Goal: Task Accomplishment & Management: Use online tool/utility

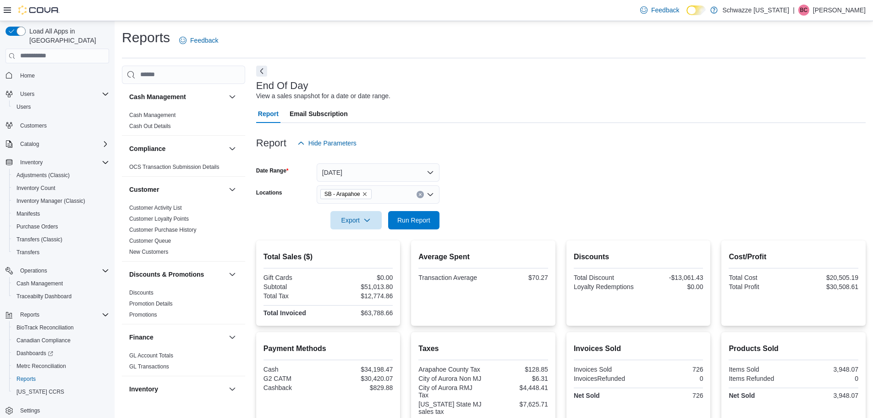
scroll to position [353, 0]
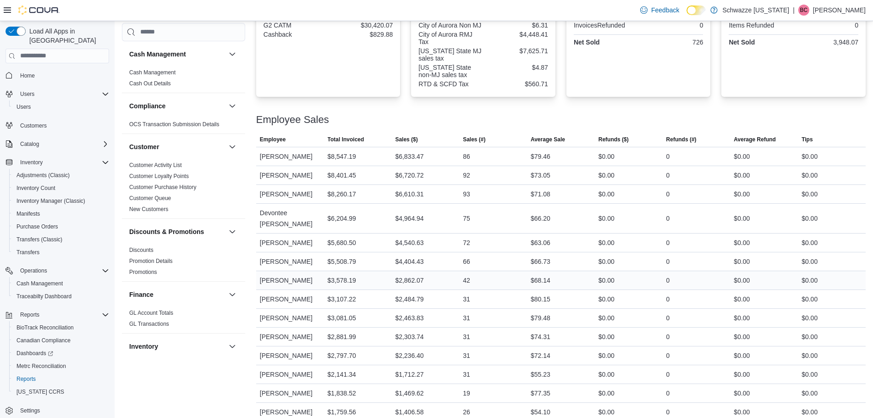
click at [502, 271] on div "42" at bounding box center [493, 280] width 68 height 18
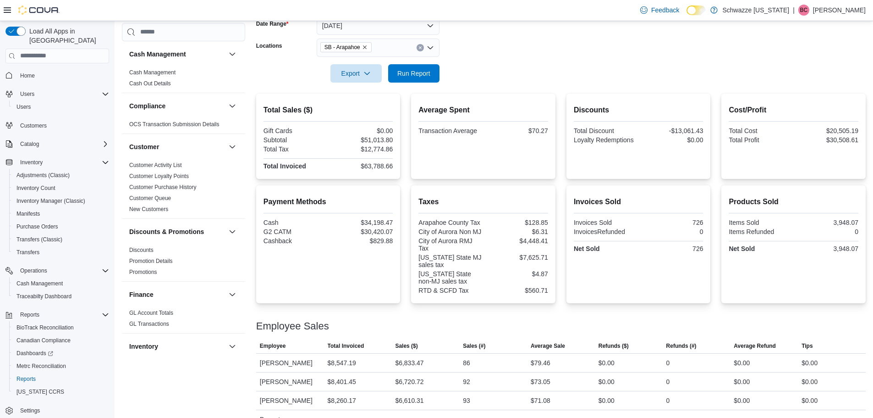
scroll to position [78, 0]
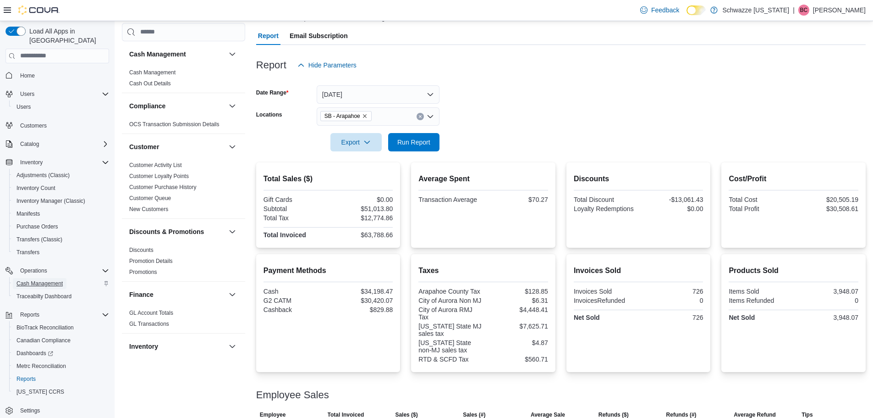
click at [42, 280] on span "Cash Management" at bounding box center [40, 283] width 46 height 7
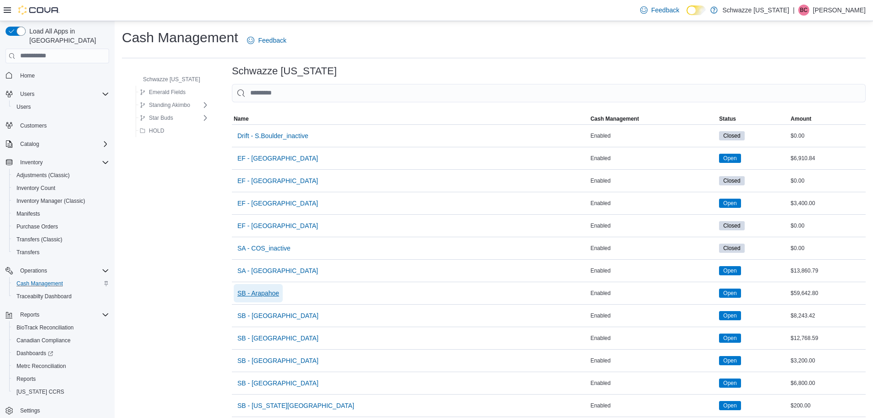
click at [276, 287] on span "SB - Arapahoe" at bounding box center [259, 293] width 42 height 18
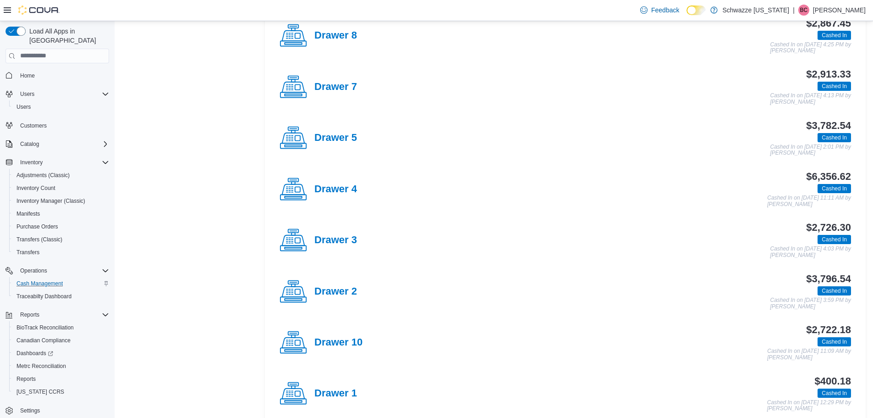
scroll to position [413, 0]
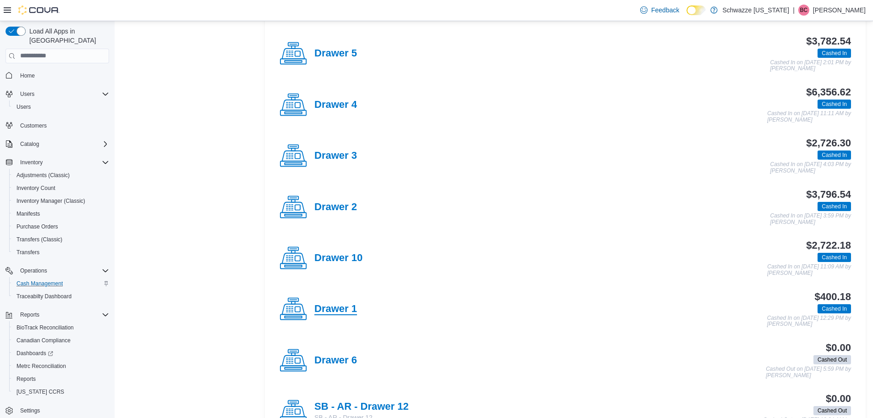
click at [348, 314] on h4 "Drawer 1" at bounding box center [336, 309] width 43 height 12
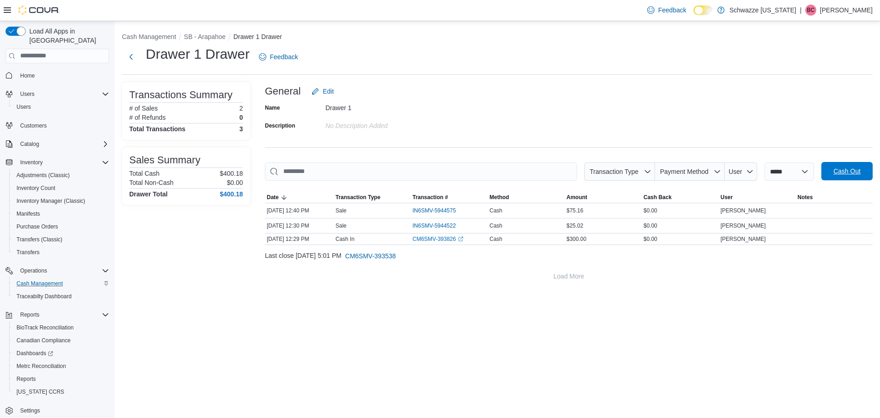
click at [824, 171] on button "Cash Out" at bounding box center [847, 171] width 51 height 18
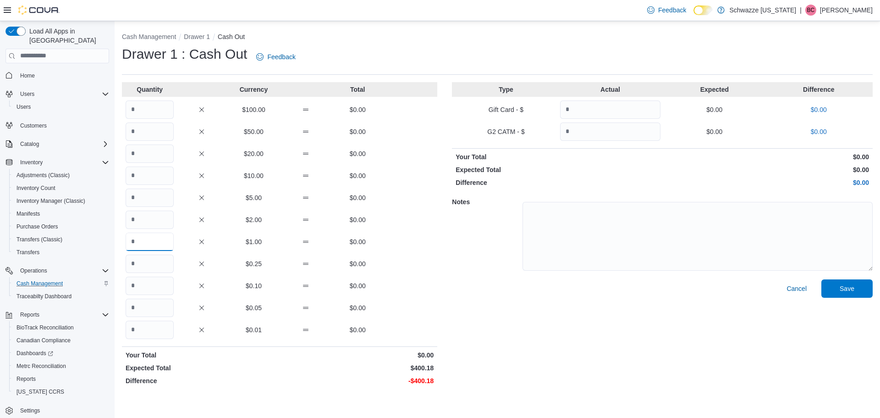
click at [159, 239] on input "Quantity" at bounding box center [150, 241] width 48 height 18
type input "***"
click at [155, 326] on input "Quantity" at bounding box center [150, 329] width 48 height 18
type input "**"
click at [855, 288] on span "Save" at bounding box center [847, 288] width 40 height 18
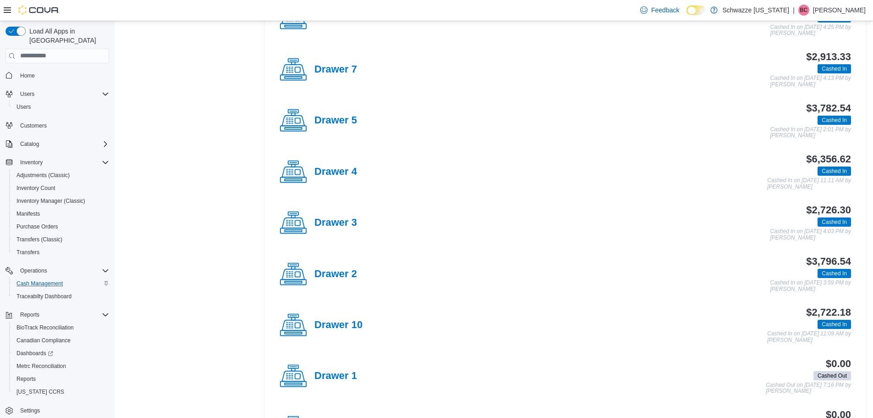
scroll to position [413, 0]
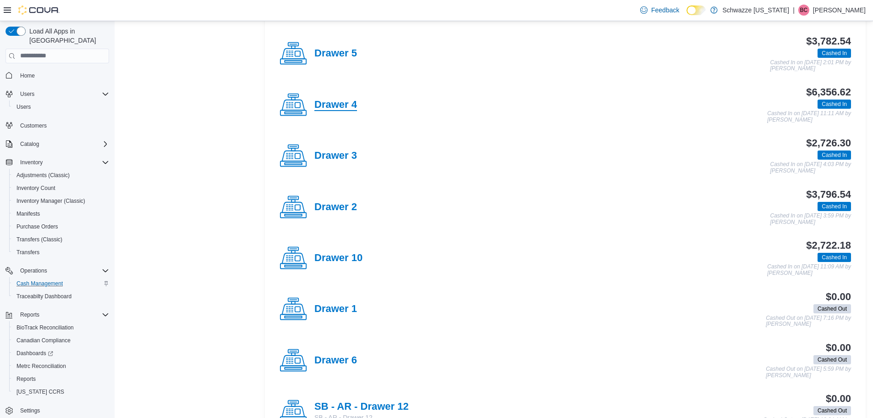
click at [331, 104] on h4 "Drawer 4" at bounding box center [336, 105] width 43 height 12
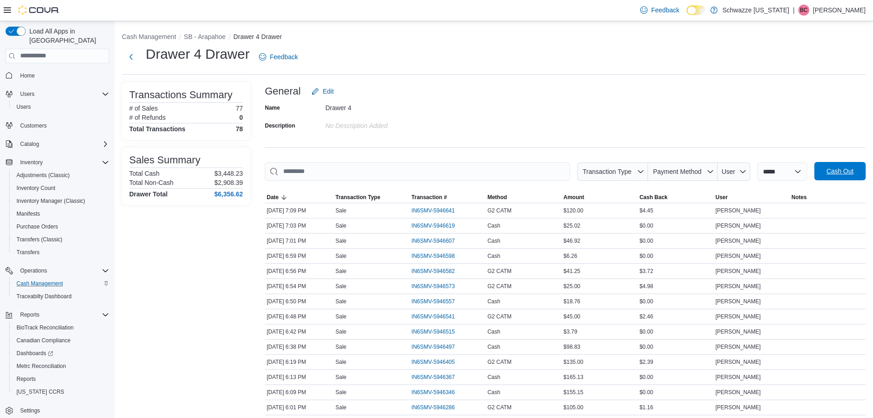
click at [848, 164] on span "Cash Out" at bounding box center [840, 171] width 40 height 18
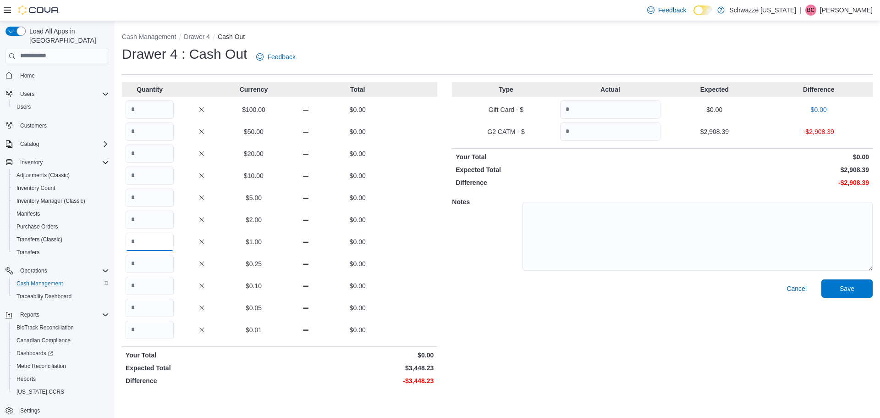
click at [166, 242] on input "Quantity" at bounding box center [150, 241] width 48 height 18
type input "****"
click at [614, 135] on input "Quantity" at bounding box center [610, 131] width 100 height 18
type input "****"
click at [840, 276] on div at bounding box center [698, 235] width 350 height 85
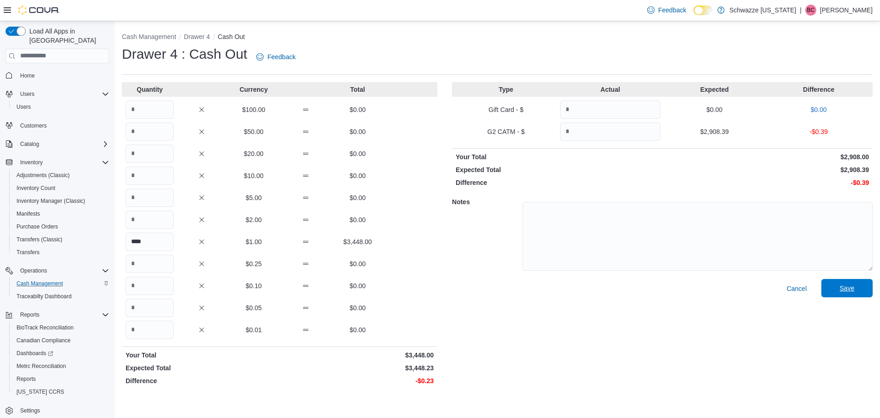
click at [846, 286] on span "Save" at bounding box center [847, 287] width 15 height 9
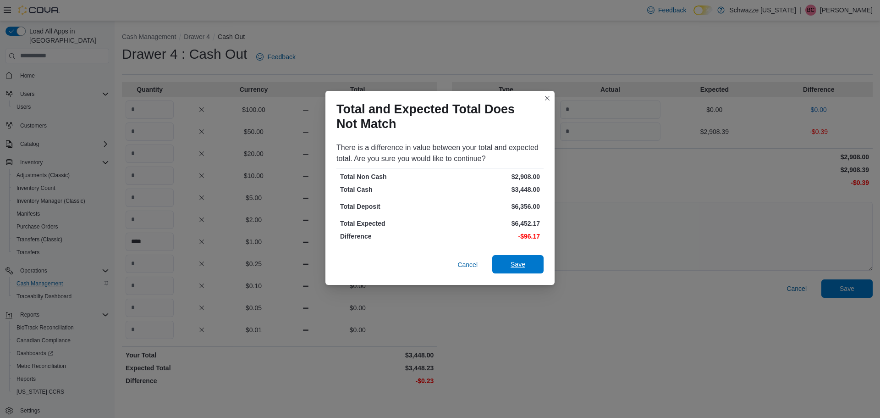
click at [507, 265] on span "Save" at bounding box center [518, 264] width 40 height 18
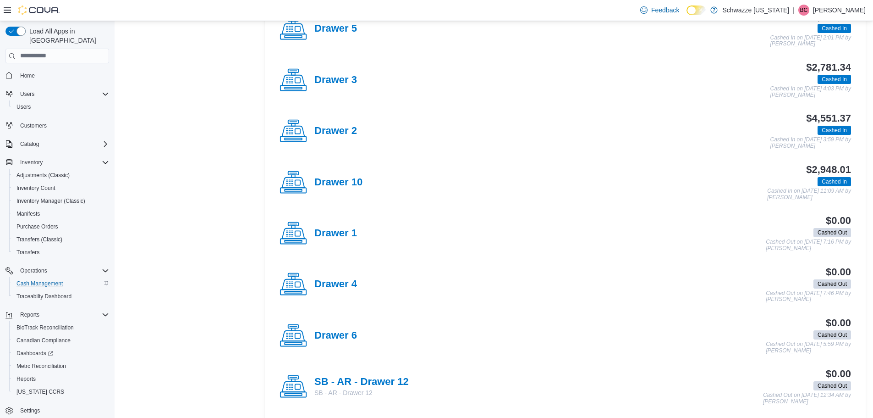
scroll to position [459, 0]
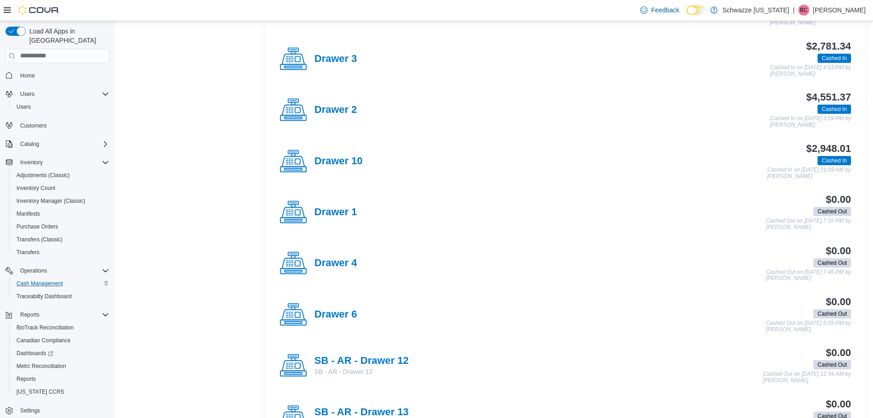
click at [334, 155] on div "Drawer 10" at bounding box center [321, 162] width 83 height 28
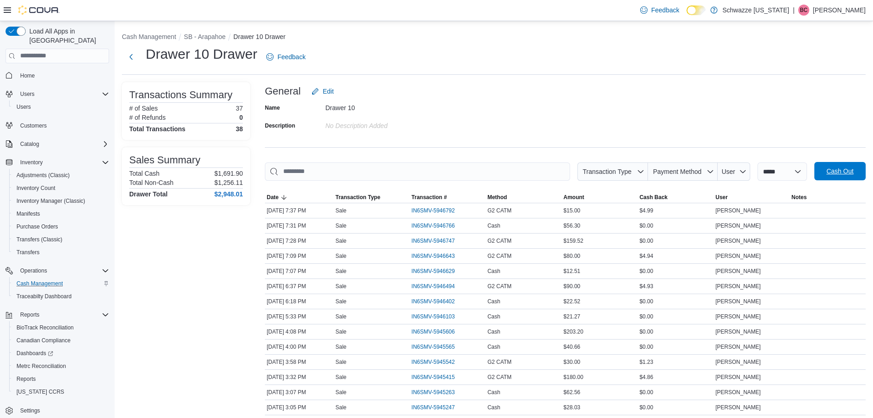
click at [854, 170] on span "Cash Out" at bounding box center [840, 170] width 27 height 9
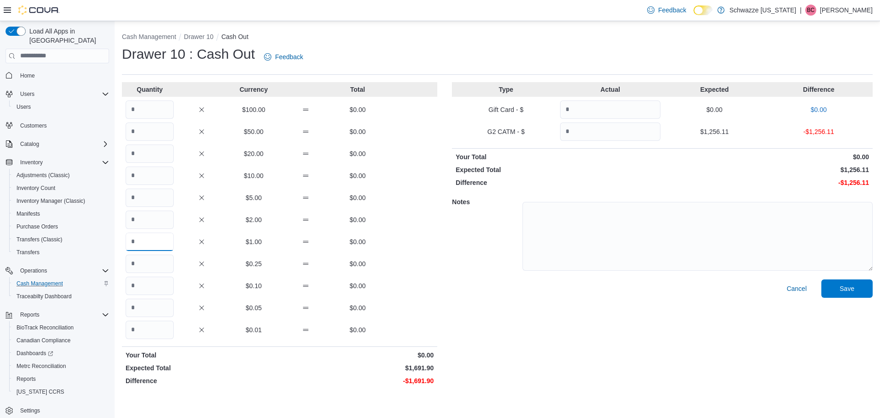
click at [143, 244] on input "Quantity" at bounding box center [150, 241] width 48 height 18
type input "****"
click at [601, 138] on input "Quantity" at bounding box center [610, 131] width 100 height 18
click at [161, 106] on input "Quantity" at bounding box center [150, 109] width 48 height 18
type input "*"
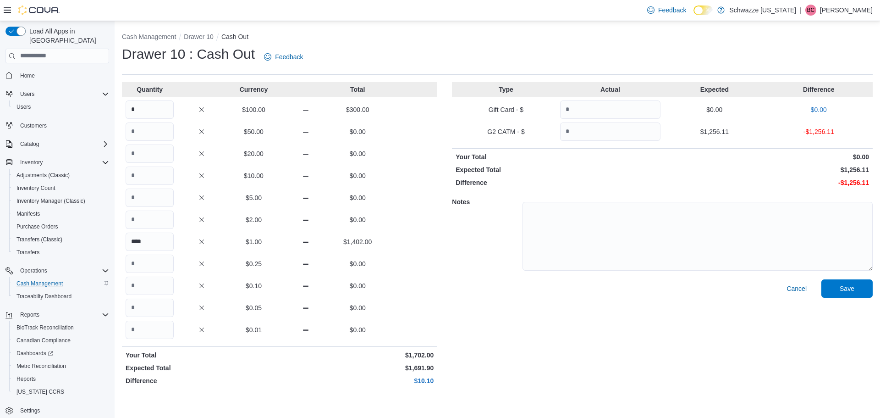
click at [465, 257] on div "Notes" at bounding box center [662, 235] width 421 height 88
click at [629, 139] on input "Quantity" at bounding box center [610, 131] width 100 height 18
type input "*"
type input "*******"
click at [847, 288] on span "Save" at bounding box center [847, 287] width 15 height 9
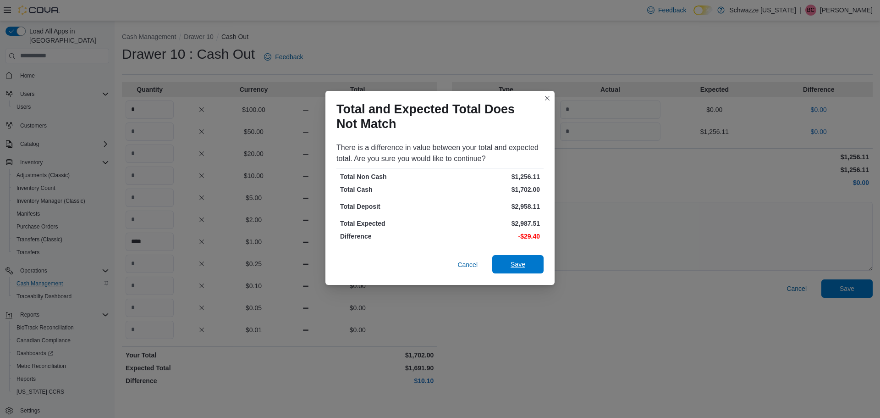
click at [511, 263] on span "Save" at bounding box center [518, 264] width 15 height 9
